Goal: Task Accomplishment & Management: Use online tool/utility

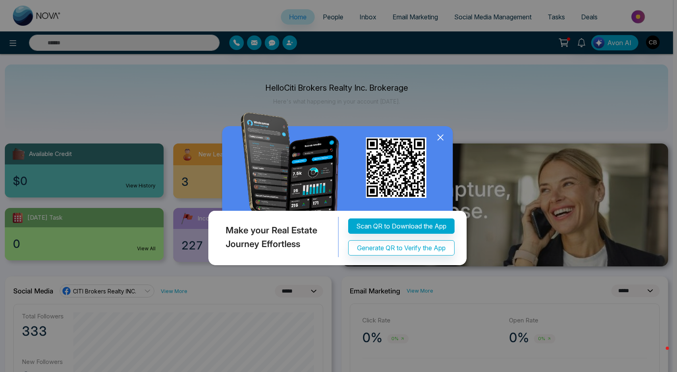
select select "*"
drag, startPoint x: 440, startPoint y: 136, endPoint x: 388, endPoint y: 125, distance: 54.1
click at [440, 136] on icon at bounding box center [440, 137] width 12 height 12
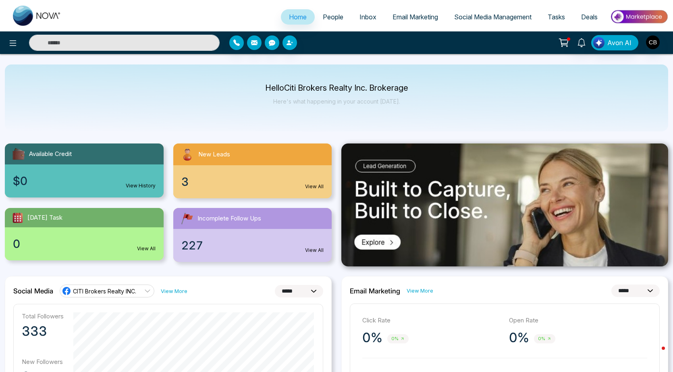
click at [326, 19] on span "People" at bounding box center [333, 17] width 21 height 8
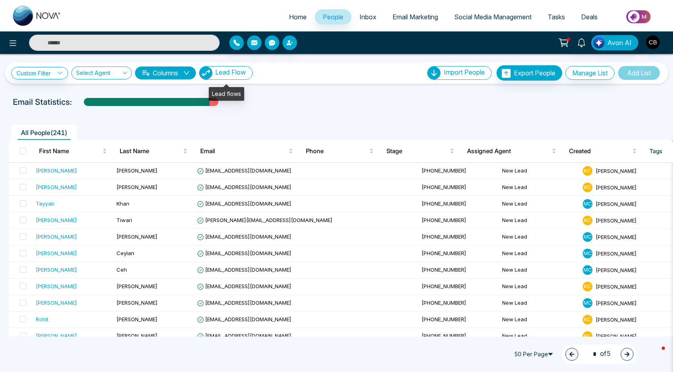
click at [235, 78] on button "Lead Flow" at bounding box center [226, 73] width 54 height 14
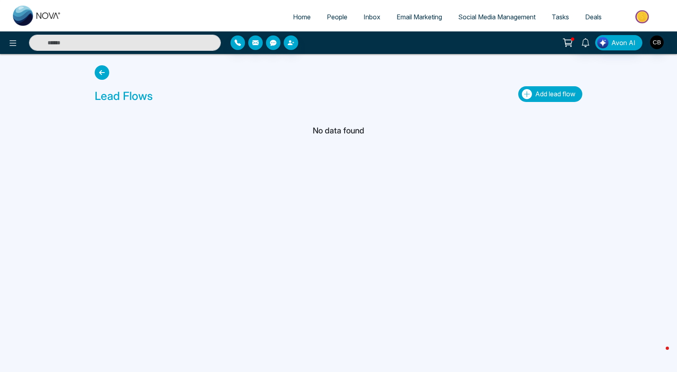
click at [551, 95] on span "Add lead flow" at bounding box center [555, 94] width 40 height 8
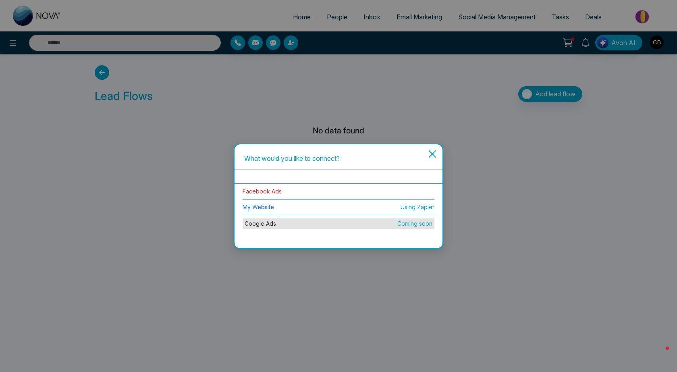
click at [262, 193] on link "Facebook Ads" at bounding box center [262, 191] width 39 height 7
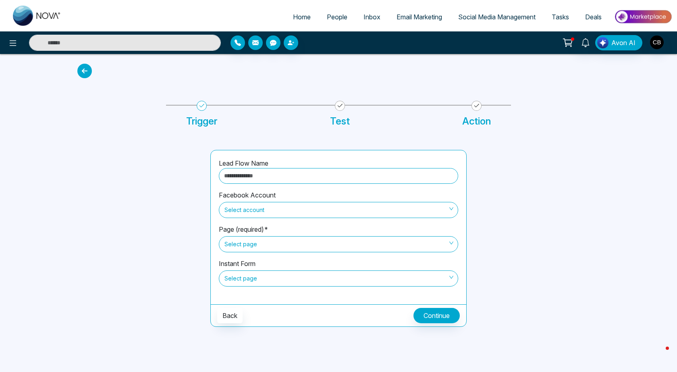
click at [272, 206] on span "Select account" at bounding box center [338, 210] width 228 height 14
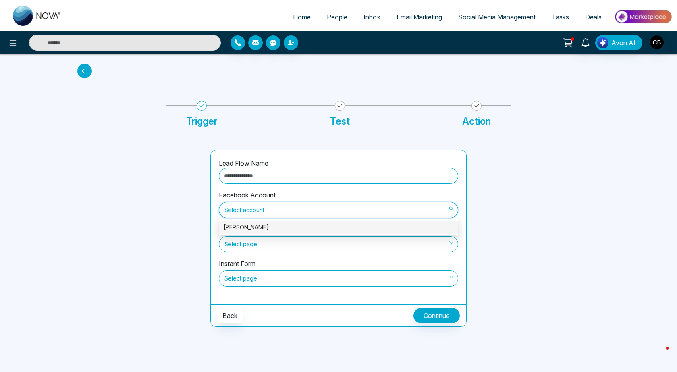
click at [272, 206] on span "Select account" at bounding box center [338, 210] width 228 height 14
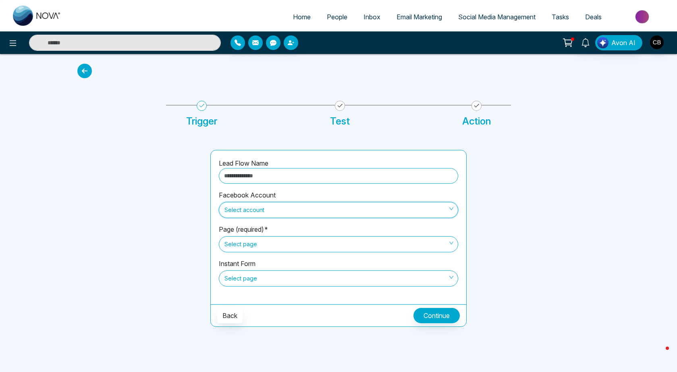
click at [272, 206] on span "Select account" at bounding box center [338, 210] width 228 height 14
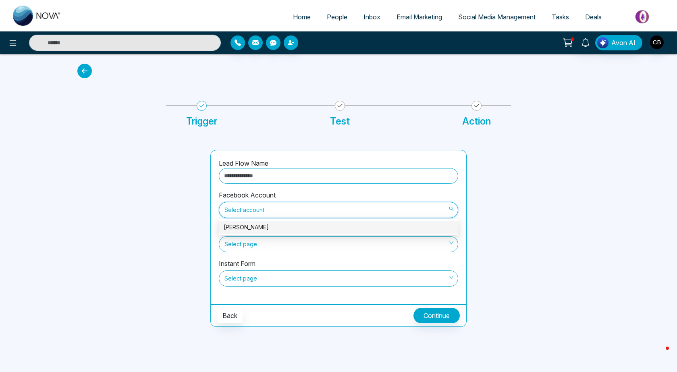
click at [267, 223] on div "[PERSON_NAME]" at bounding box center [339, 227] width 230 height 9
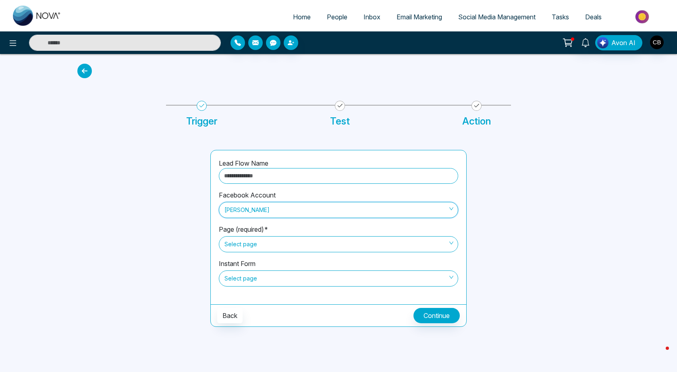
click at [258, 277] on span "Select page" at bounding box center [338, 279] width 228 height 14
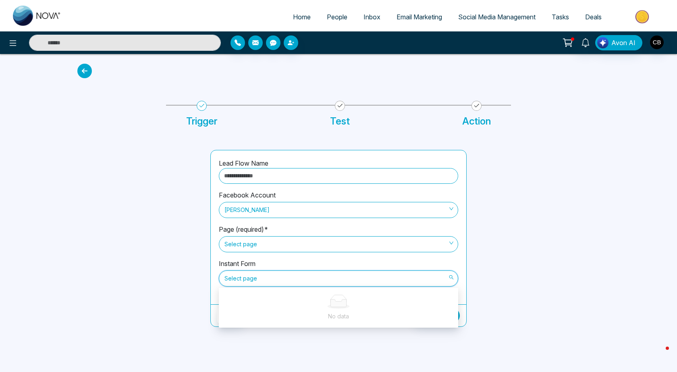
click at [258, 245] on span "Select page" at bounding box center [338, 244] width 228 height 14
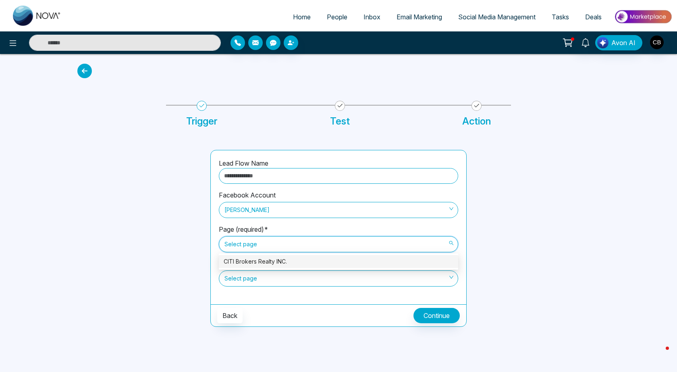
click at [259, 261] on div "CITI Brokers Realty INC." at bounding box center [339, 261] width 230 height 9
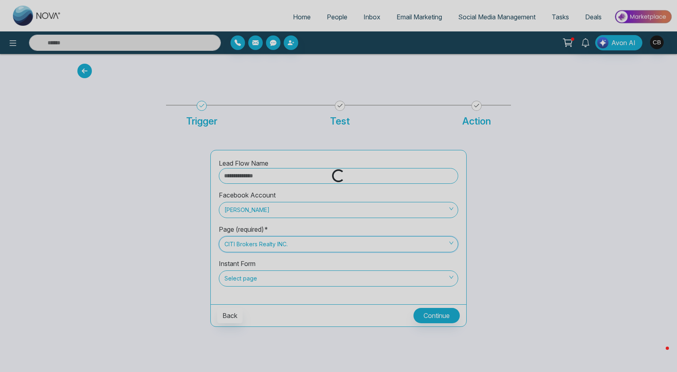
click at [258, 278] on div "Loading..." at bounding box center [338, 186] width 677 height 372
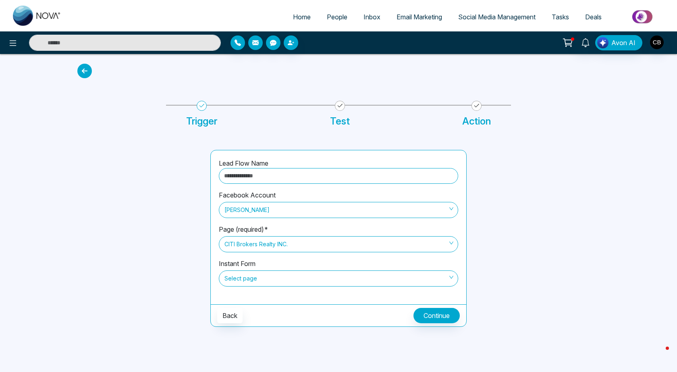
click at [258, 278] on span "Select page" at bounding box center [338, 279] width 228 height 14
click at [150, 161] on div at bounding box center [139, 238] width 133 height 177
click at [85, 65] on icon at bounding box center [84, 71] width 15 height 15
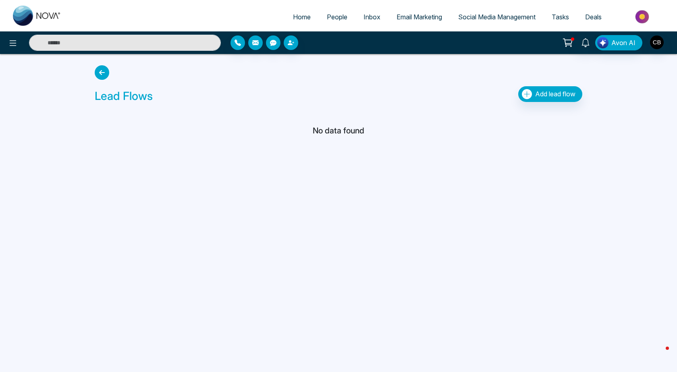
click at [297, 20] on span "Home" at bounding box center [302, 17] width 18 height 8
select select "*"
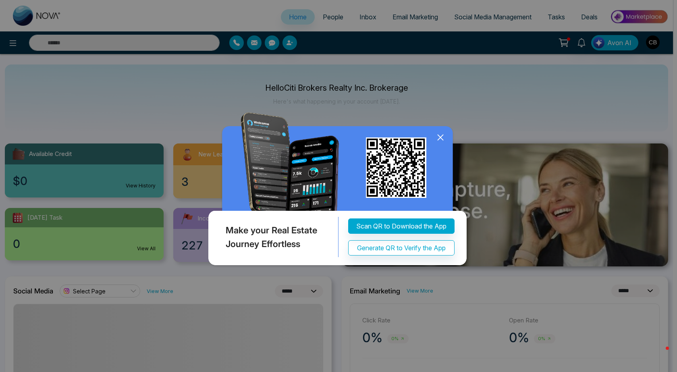
click at [481, 14] on div "Make your Real Estate Journey Effortless Scan QR to Download the App Generate Q…" at bounding box center [338, 186] width 677 height 372
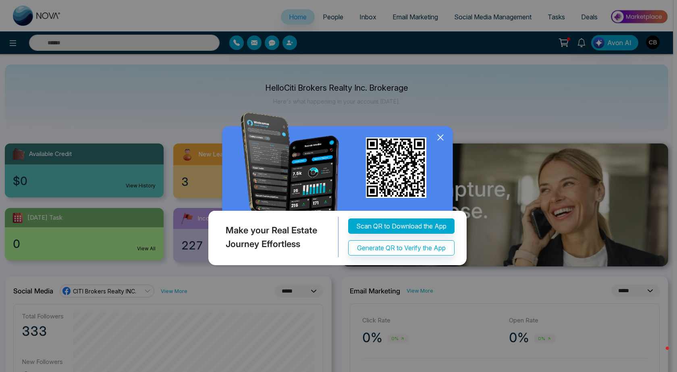
click at [440, 136] on icon at bounding box center [440, 137] width 5 height 5
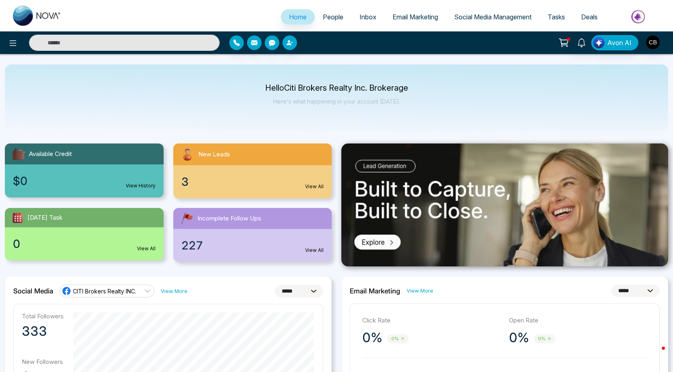
click at [507, 19] on span "Social Media Management" at bounding box center [492, 17] width 77 height 8
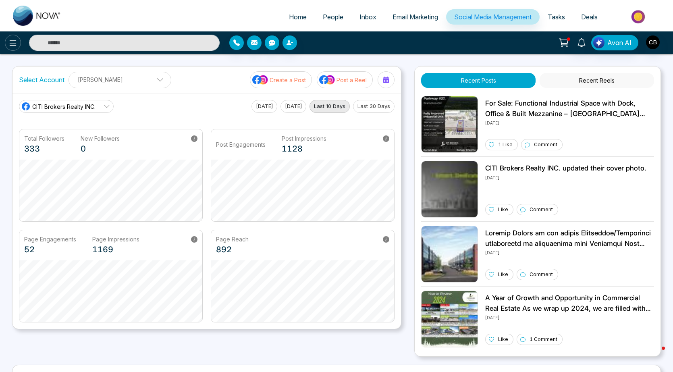
click at [14, 44] on icon at bounding box center [13, 43] width 10 height 10
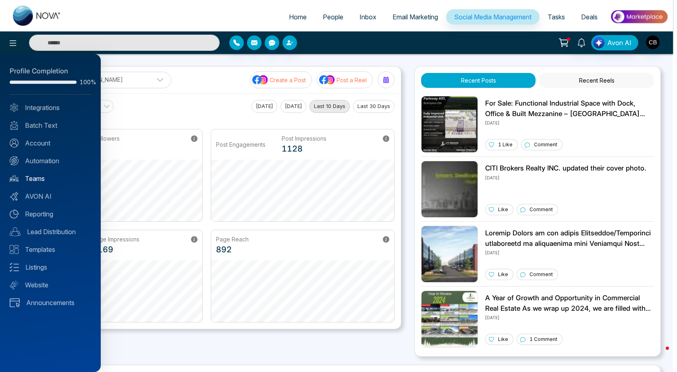
click at [32, 178] on link "Teams" at bounding box center [50, 179] width 81 height 10
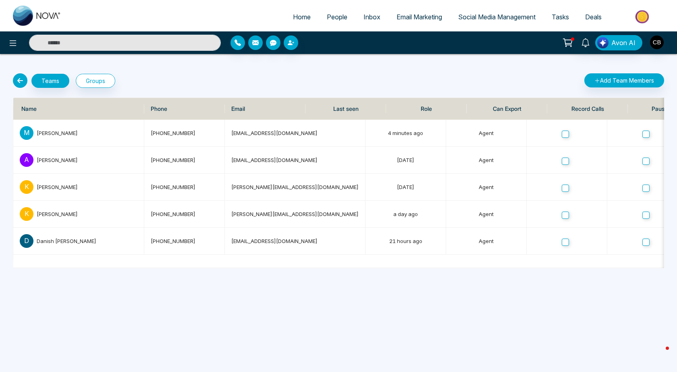
click at [17, 80] on icon at bounding box center [20, 80] width 15 height 15
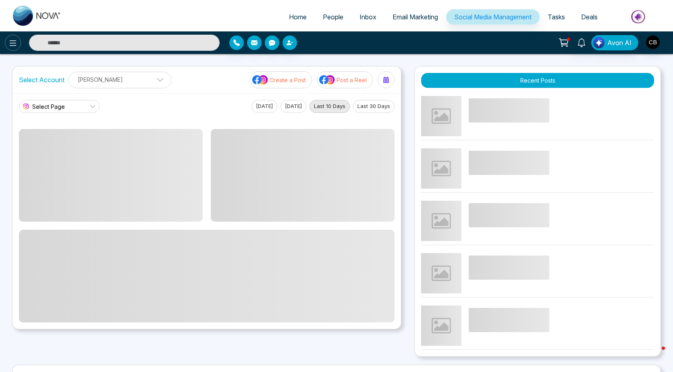
click at [12, 47] on icon at bounding box center [13, 43] width 10 height 10
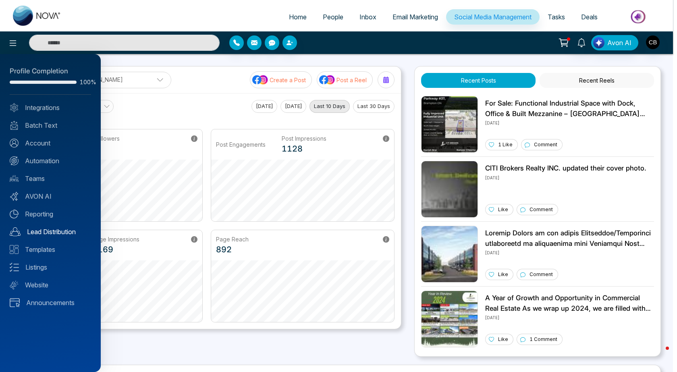
click at [32, 230] on link "Lead Distribution" at bounding box center [50, 232] width 81 height 10
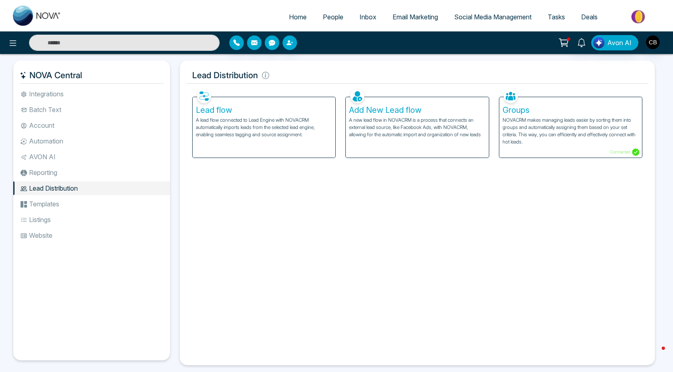
click at [219, 110] on h5 "Lead flow" at bounding box center [264, 110] width 136 height 10
click at [528, 109] on h5 "Groups" at bounding box center [571, 110] width 136 height 10
